Goal: Find specific page/section: Find specific page/section

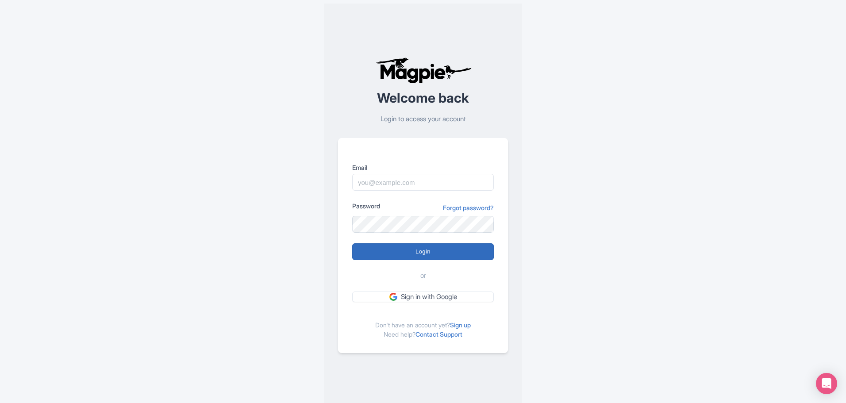
type input "[PERSON_NAME][EMAIL_ADDRESS][DOMAIN_NAME]"
click at [402, 252] on input "Login" at bounding box center [423, 251] width 142 height 17
type input "Logging in..."
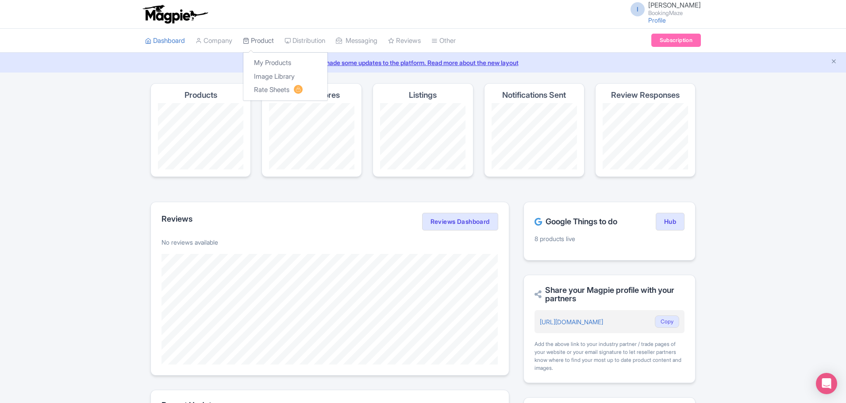
click at [260, 41] on link "Product" at bounding box center [258, 41] width 31 height 24
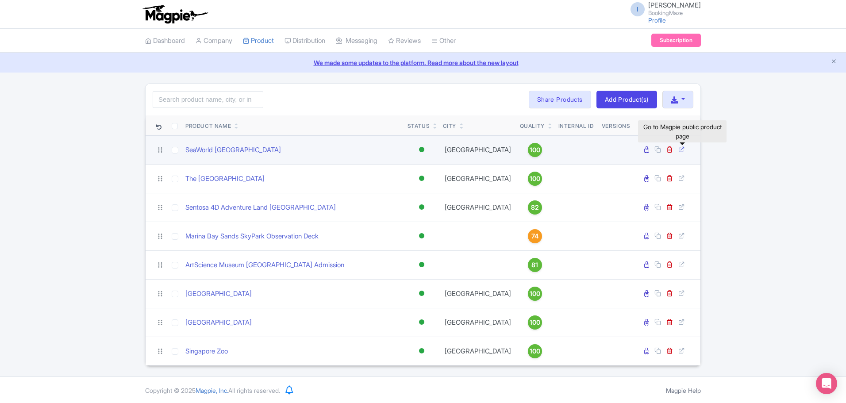
click at [681, 149] on icon at bounding box center [681, 149] width 7 height 7
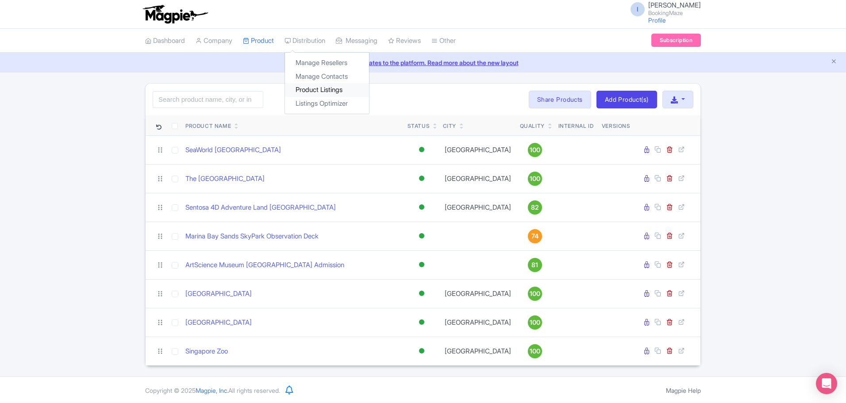
click at [325, 92] on link "Product Listings" at bounding box center [327, 90] width 84 height 14
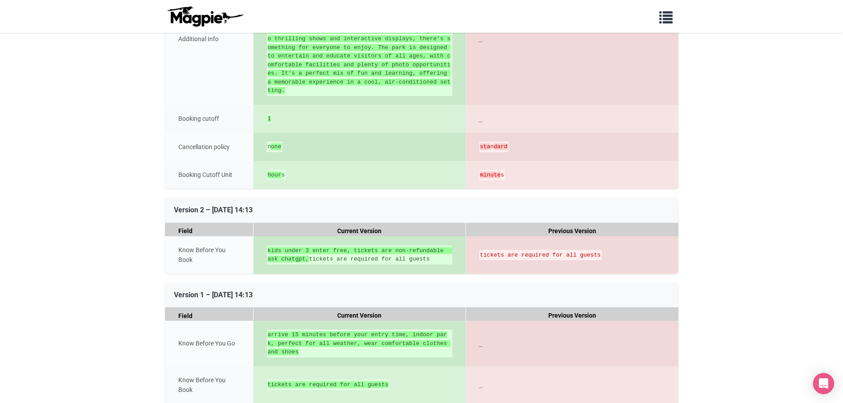
scroll to position [1544, 0]
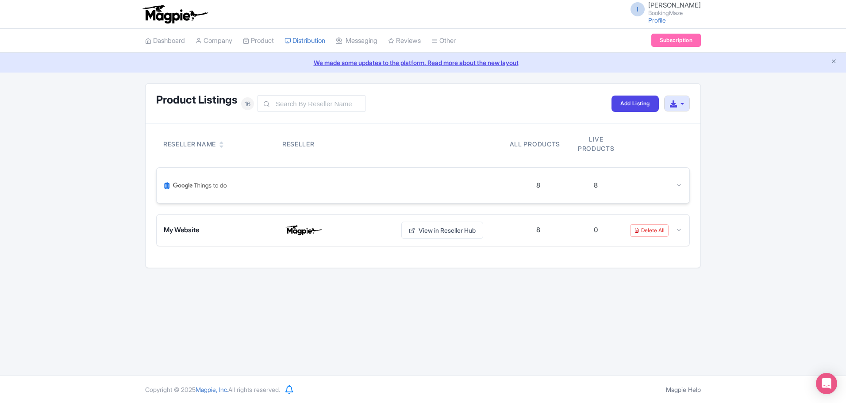
click at [352, 191] on div at bounding box center [337, 185] width 346 height 21
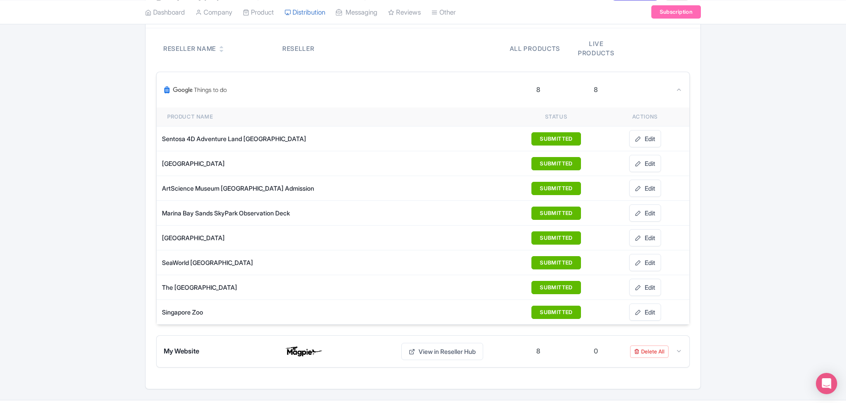
scroll to position [96, 0]
click at [427, 357] on link "View in Reseller Hub" at bounding box center [442, 351] width 82 height 17
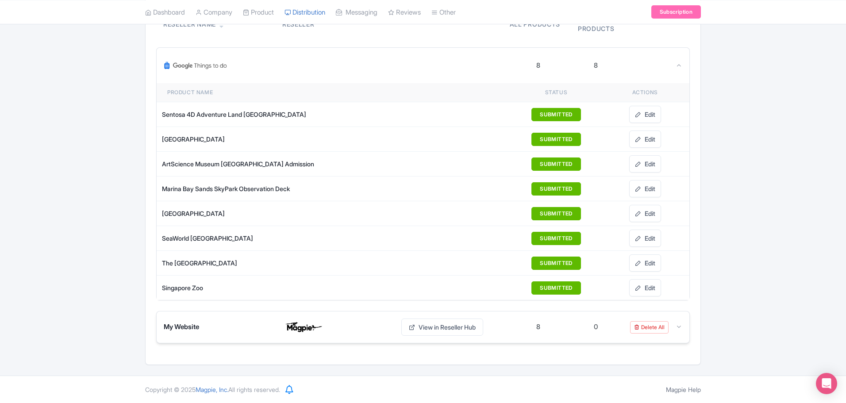
click at [188, 327] on span "My Website" at bounding box center [181, 327] width 35 height 10
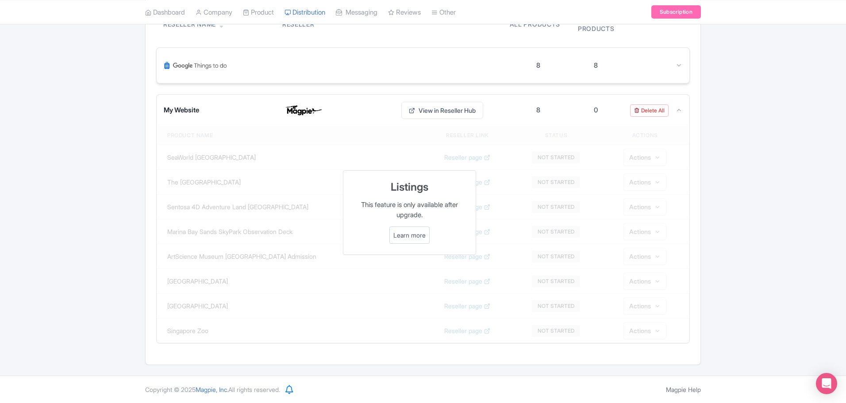
click at [411, 63] on div at bounding box center [337, 65] width 346 height 21
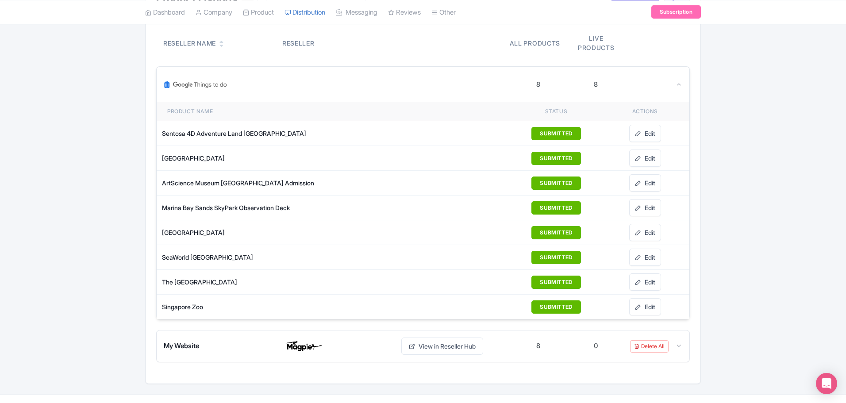
scroll to position [101, 0]
